Goal: Information Seeking & Learning: Check status

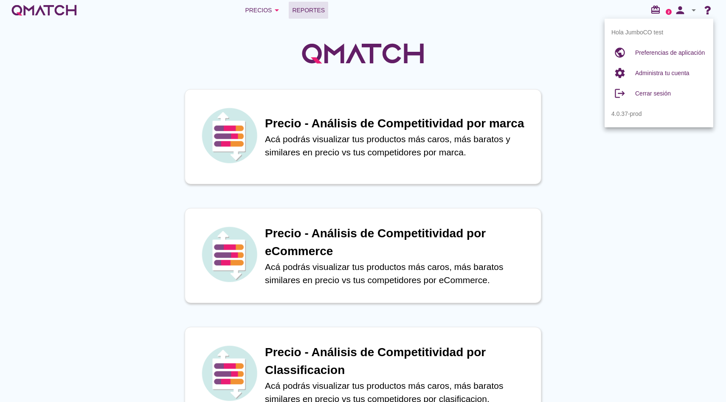
click at [302, 11] on span "Reportes" at bounding box center [308, 10] width 33 height 10
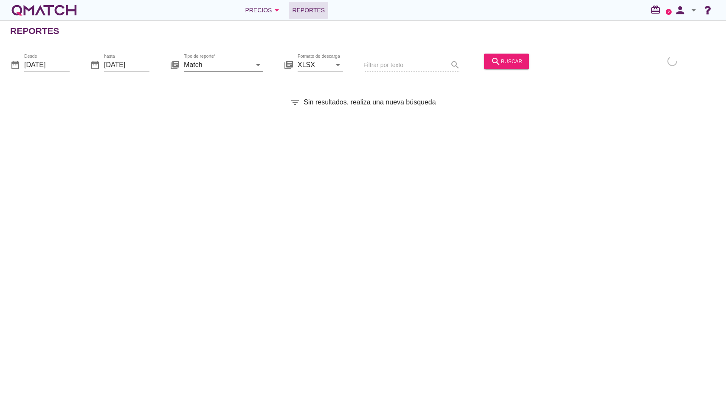
click at [239, 66] on input "Match" at bounding box center [218, 65] width 68 height 14
click at [51, 60] on input "2025-09-01" at bounding box center [46, 65] width 45 height 14
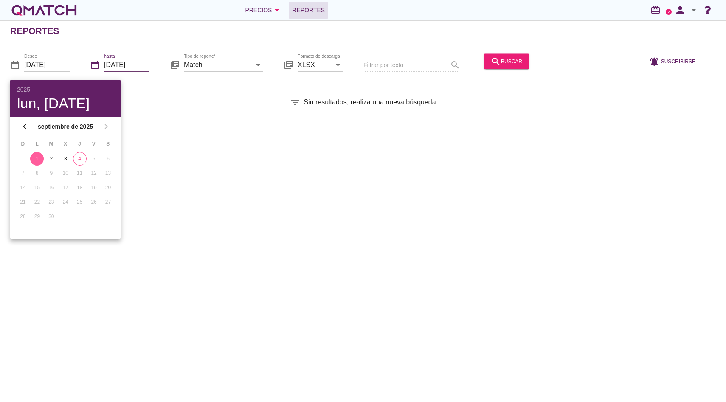
click at [130, 59] on input "2025-09-04" at bounding box center [126, 65] width 45 height 14
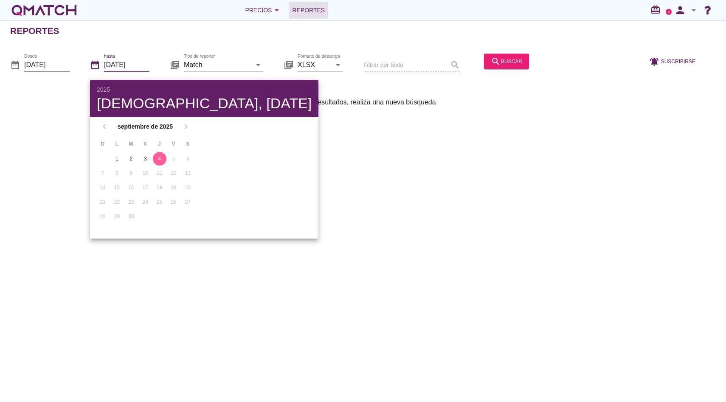
click at [63, 64] on input "2025-09-01" at bounding box center [46, 65] width 45 height 14
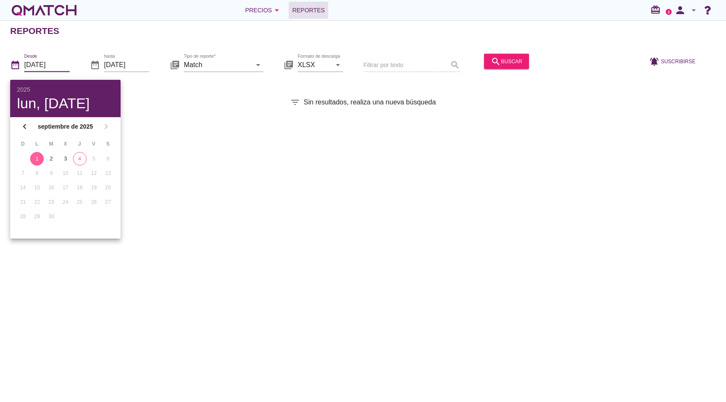
click at [66, 68] on input "2025-09-01" at bounding box center [46, 65] width 45 height 14
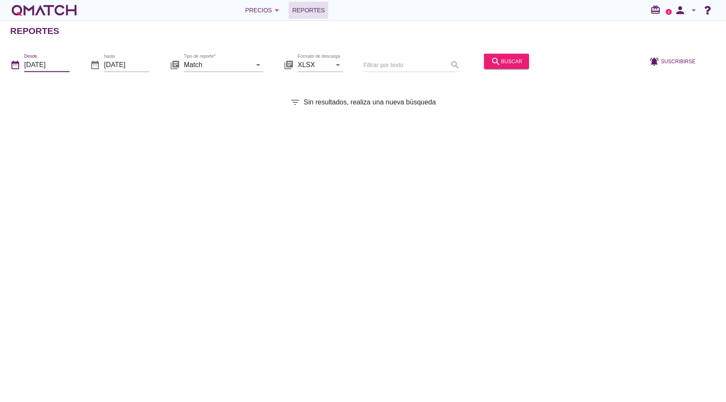
click at [66, 68] on input "2025-09-01" at bounding box center [46, 65] width 45 height 14
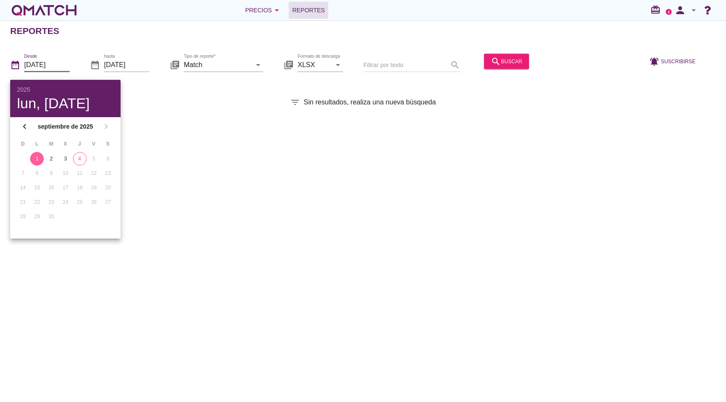
click at [125, 73] on div "hasta 2025-09-04" at bounding box center [126, 69] width 45 height 22
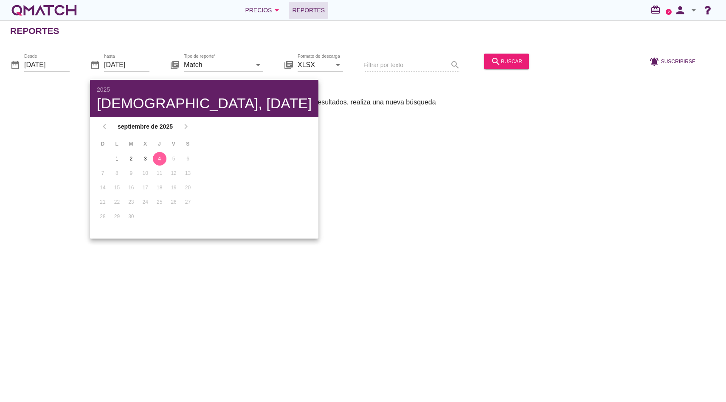
click at [30, 72] on div "Desde 2025-09-01" at bounding box center [46, 69] width 45 height 22
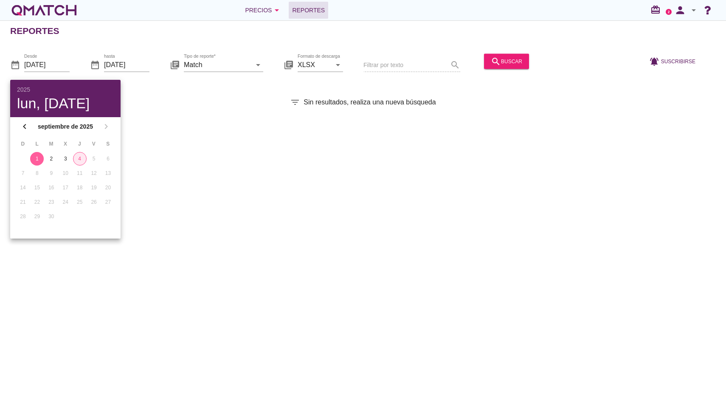
click at [84, 163] on button "4" at bounding box center [80, 159] width 14 height 14
type input "2025-09-04"
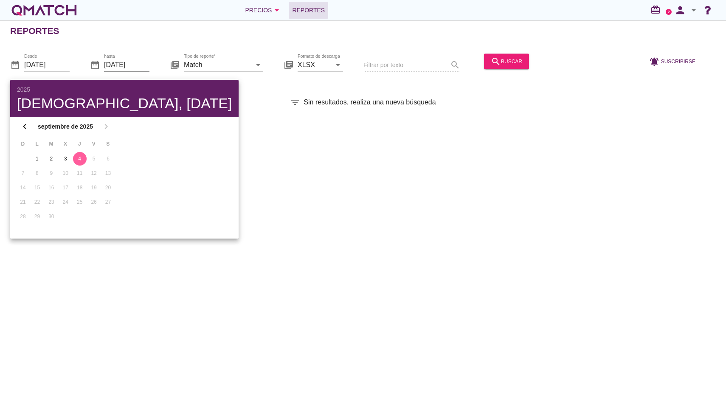
click at [135, 58] on input "2025-09-04" at bounding box center [126, 65] width 45 height 14
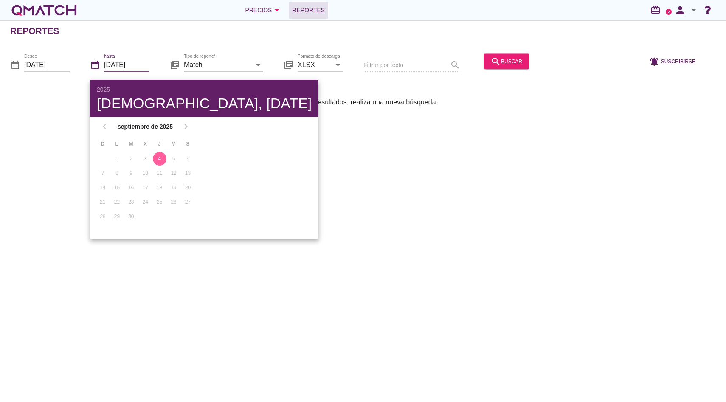
click at [158, 158] on div "4" at bounding box center [160, 159] width 14 height 8
click at [236, 65] on input "Match" at bounding box center [218, 65] width 68 height 14
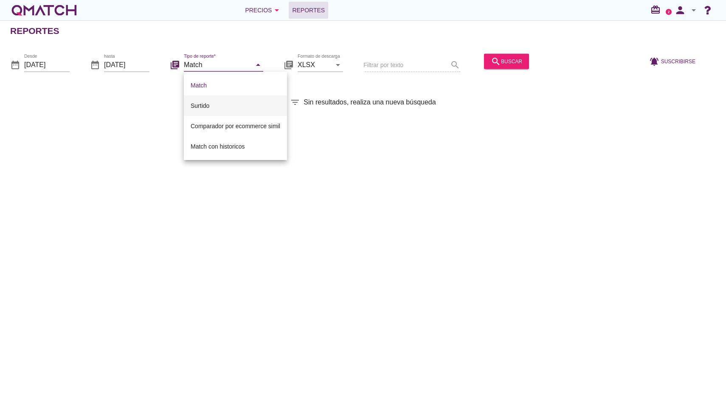
click at [217, 108] on div "Surtido" at bounding box center [236, 106] width 90 height 10
type input "Surtido"
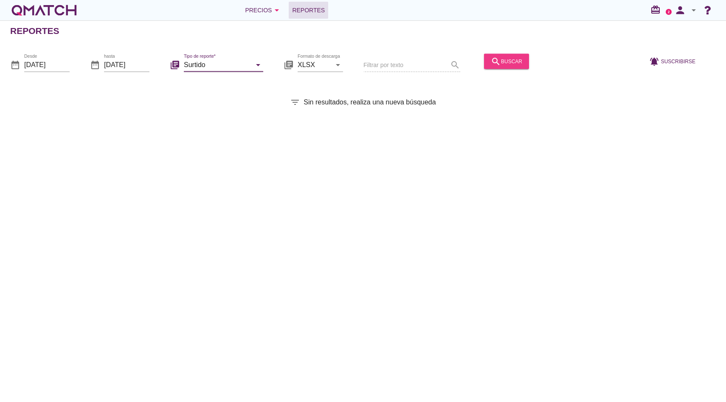
click at [501, 64] on div "search buscar" at bounding box center [506, 61] width 31 height 10
click at [31, 64] on input "2025-09-04" at bounding box center [46, 65] width 45 height 14
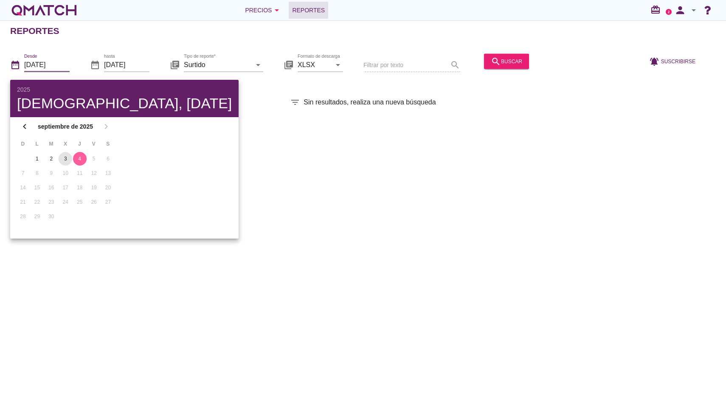
click at [64, 159] on div "3" at bounding box center [66, 159] width 14 height 8
type input "2025-09-03"
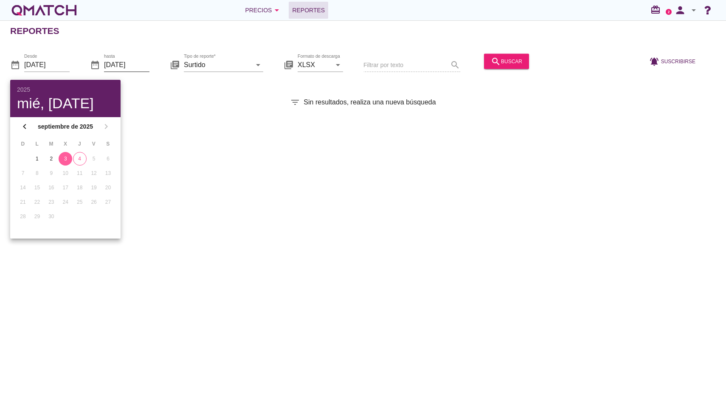
click at [120, 70] on input "2025-09-04" at bounding box center [126, 65] width 45 height 14
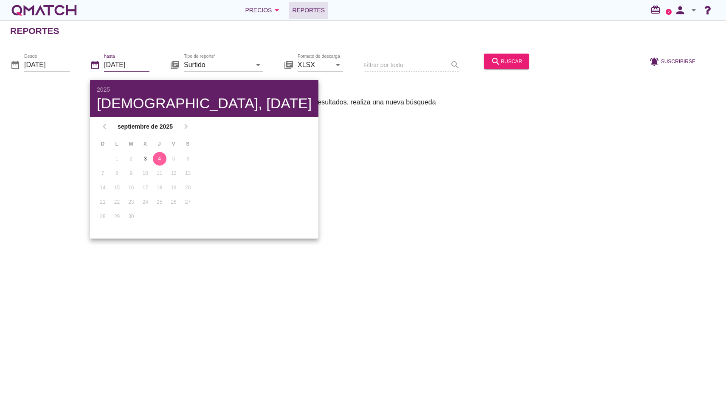
click at [154, 160] on div "4" at bounding box center [160, 159] width 14 height 8
click at [144, 157] on div "3" at bounding box center [145, 159] width 14 height 8
type input "2025-09-03"
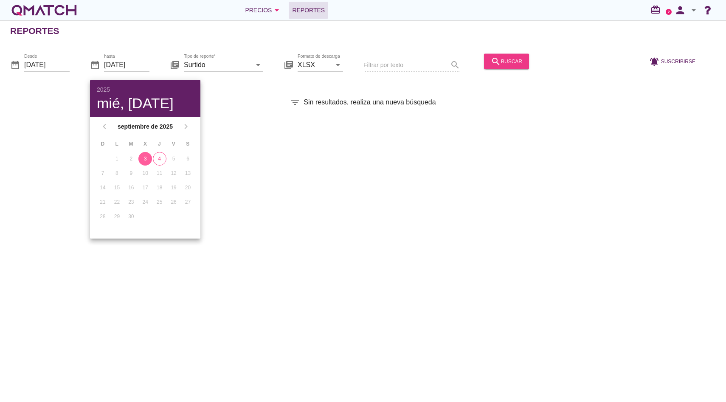
click at [491, 66] on button "search buscar" at bounding box center [506, 61] width 45 height 15
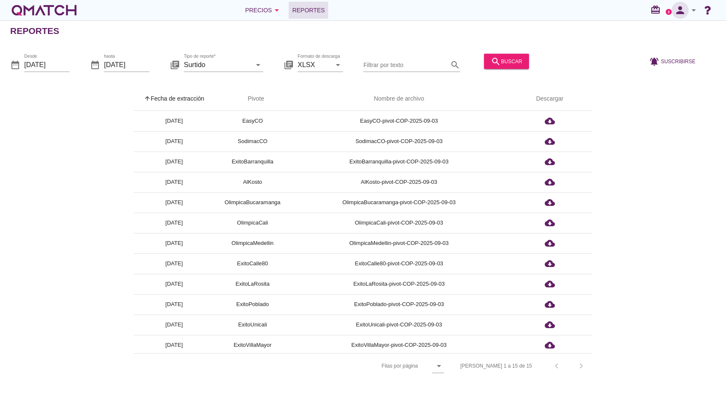
click at [686, 5] on icon "person" at bounding box center [680, 10] width 17 height 12
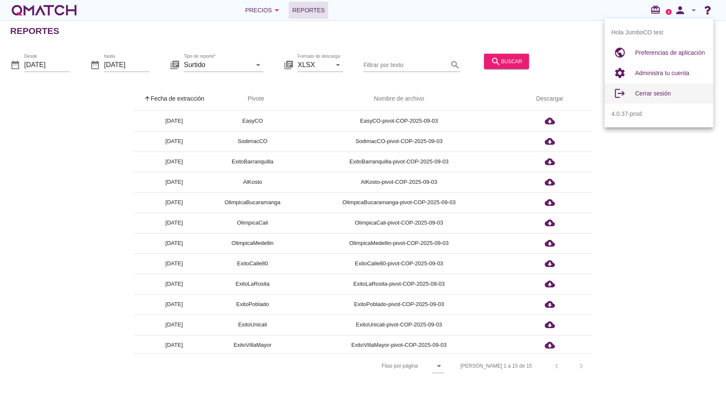
click at [651, 95] on span "Cerrar sesión" at bounding box center [653, 93] width 36 height 7
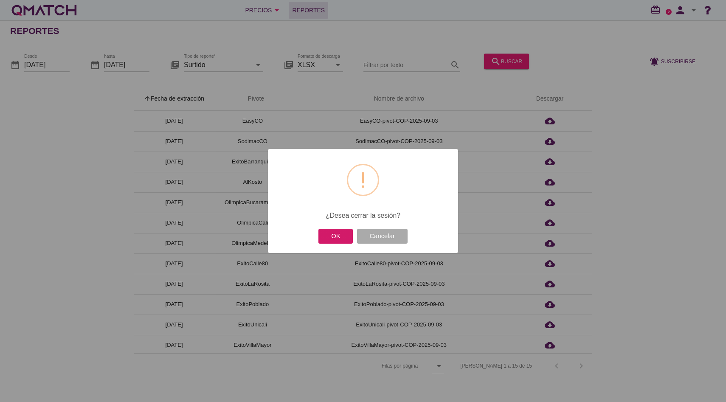
click at [333, 240] on button "OK" at bounding box center [336, 236] width 34 height 15
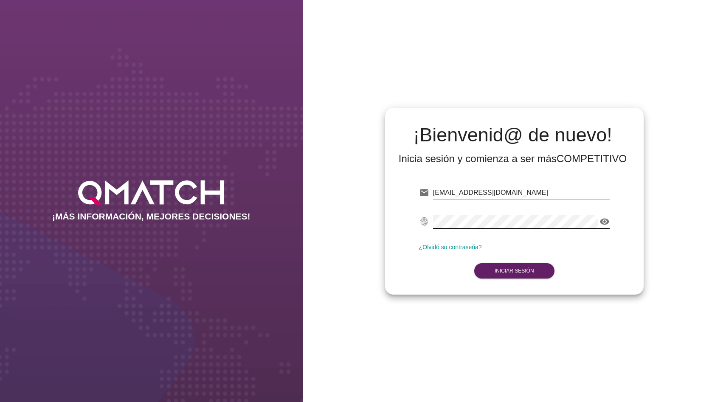
click at [469, 195] on input "[EMAIL_ADDRESS][DOMAIN_NAME]" at bounding box center [521, 193] width 177 height 14
type input "[EMAIL_ADDRESS][DOMAIN_NAME]"
